Goal: Find specific page/section: Find specific page/section

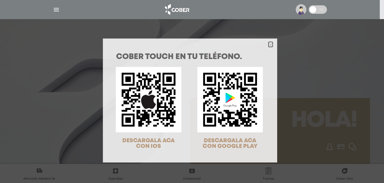
click at [268, 44] on polygon "Close" at bounding box center [270, 45] width 4 height 4
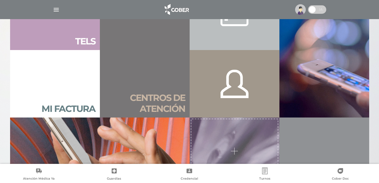
scroll to position [393, 0]
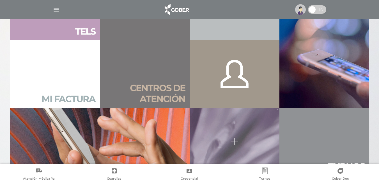
click at [79, 78] on link "Mi factura" at bounding box center [55, 73] width 90 height 67
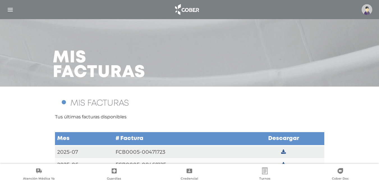
click at [11, 7] on img "button" at bounding box center [10, 9] width 7 height 7
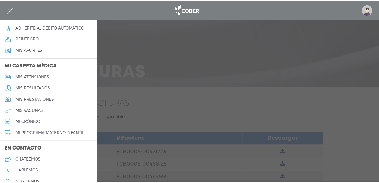
scroll to position [250, 0]
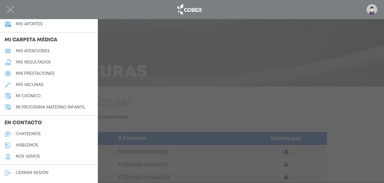
click at [7, 9] on img "button" at bounding box center [10, 9] width 7 height 7
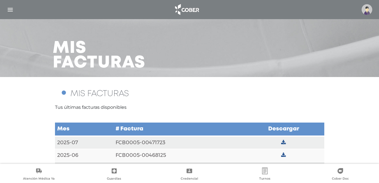
scroll to position [0, 0]
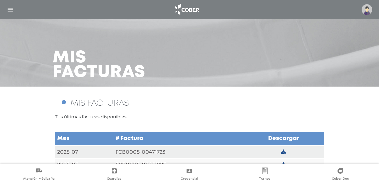
click at [7, 8] on img "button" at bounding box center [10, 9] width 7 height 7
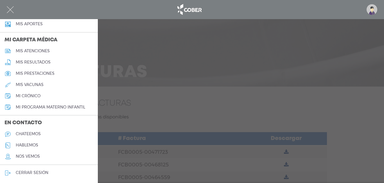
click at [10, 8] on img "button" at bounding box center [10, 9] width 7 height 7
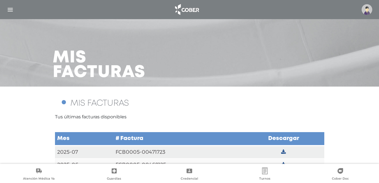
click at [11, 8] on img "button" at bounding box center [10, 9] width 7 height 7
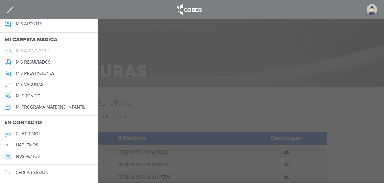
click at [35, 51] on h5 "mis atenciones" at bounding box center [33, 51] width 34 height 5
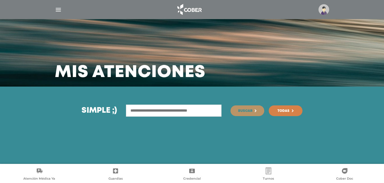
click at [61, 8] on img "button" at bounding box center [58, 9] width 7 height 7
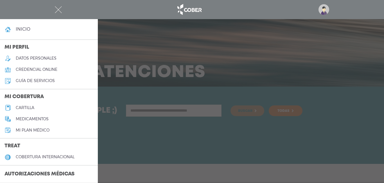
click at [48, 32] on link "inicio" at bounding box center [49, 29] width 98 height 11
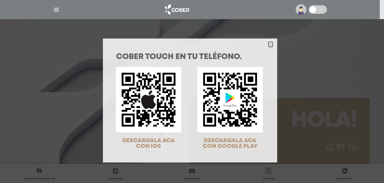
click at [268, 44] on icon "Close" at bounding box center [270, 45] width 4 height 4
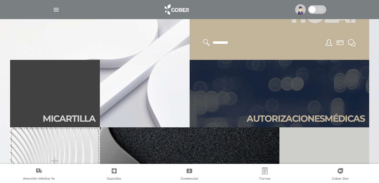
scroll to position [112, 0]
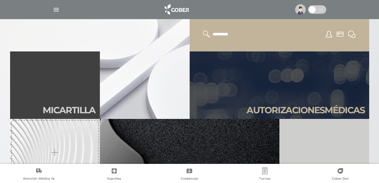
click at [249, 84] on link "Autori zaciones médicas" at bounding box center [280, 84] width 180 height 67
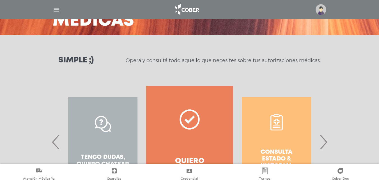
scroll to position [56, 0]
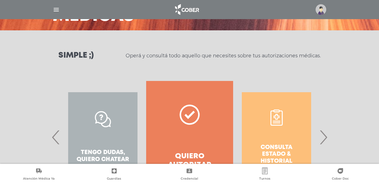
click at [324, 138] on span "›" at bounding box center [323, 137] width 11 height 30
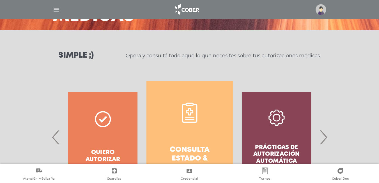
click at [189, 118] on icon at bounding box center [190, 118] width 10 height 1
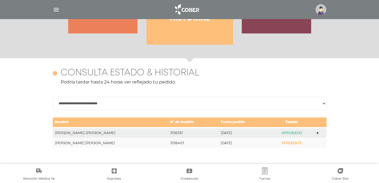
scroll to position [244, 0]
